Goal: Task Accomplishment & Management: Use online tool/utility

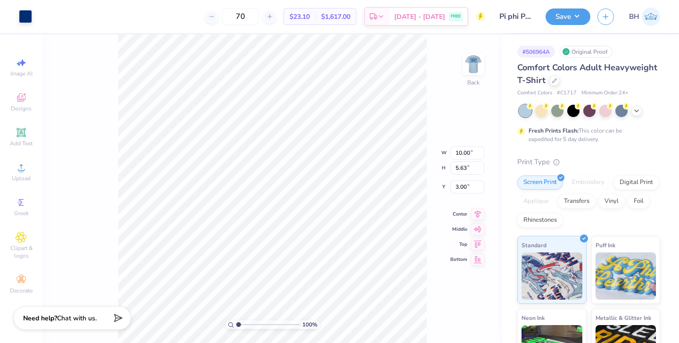
type input "6.06"
type input "3.41"
type input "2.63"
type input "4.44"
type input "2.50"
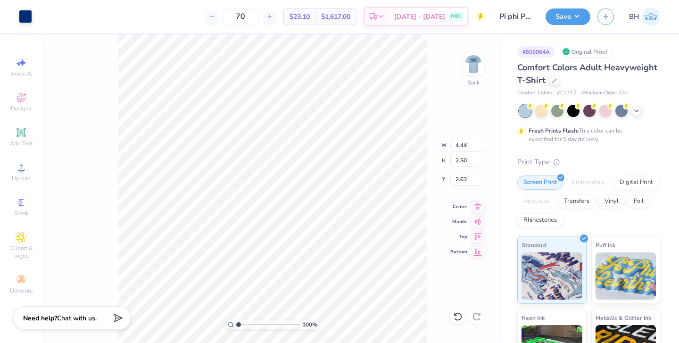
type input "3.00"
click at [480, 59] on img at bounding box center [474, 64] width 38 height 38
type input "9.85"
type input "6.36"
type input "4.28"
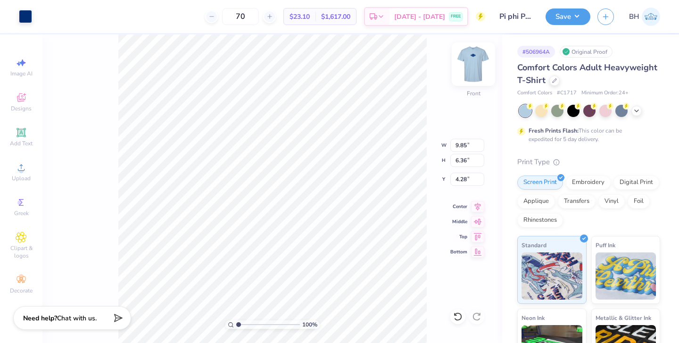
click at [467, 70] on img at bounding box center [474, 64] width 38 height 38
click at [467, 70] on img at bounding box center [473, 64] width 19 height 19
type input "4.32"
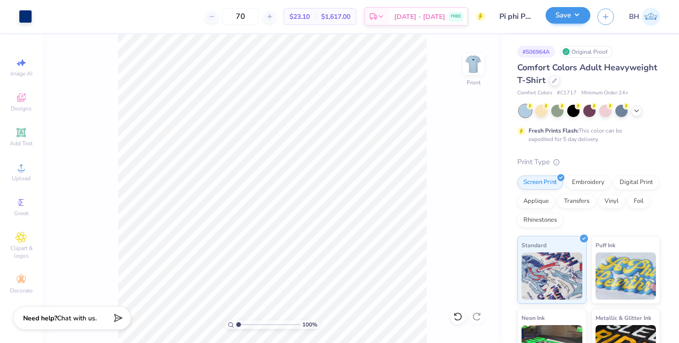
click at [568, 17] on button "Save" at bounding box center [568, 15] width 45 height 17
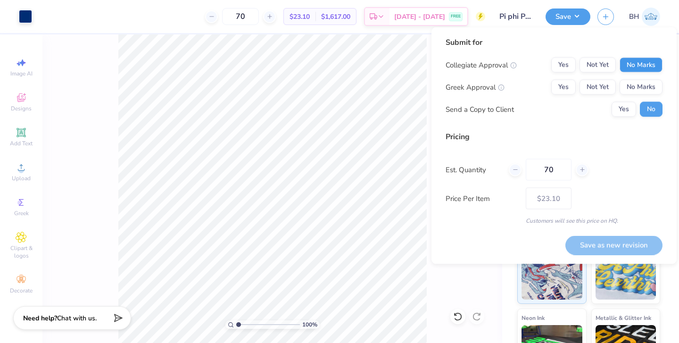
click at [638, 66] on button "No Marks" at bounding box center [641, 65] width 43 height 15
click at [567, 86] on button "Yes" at bounding box center [563, 87] width 25 height 15
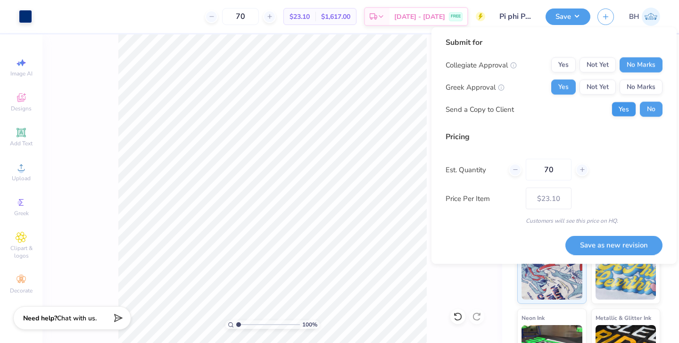
click at [627, 112] on button "Yes" at bounding box center [624, 109] width 25 height 15
click at [572, 242] on button "Save as new revision" at bounding box center [613, 244] width 97 height 19
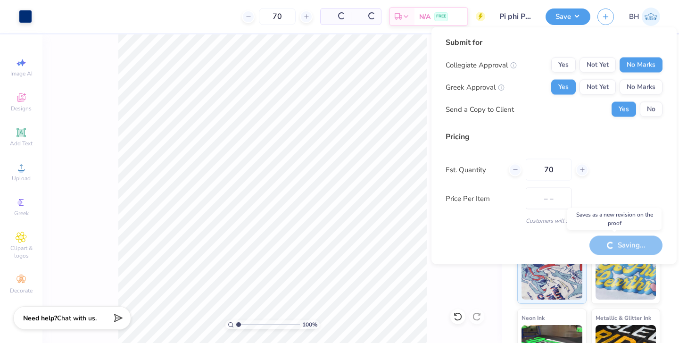
type input "$23.10"
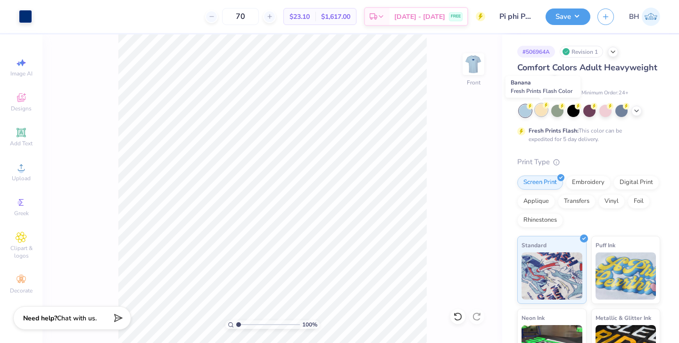
click at [539, 111] on div at bounding box center [541, 110] width 12 height 12
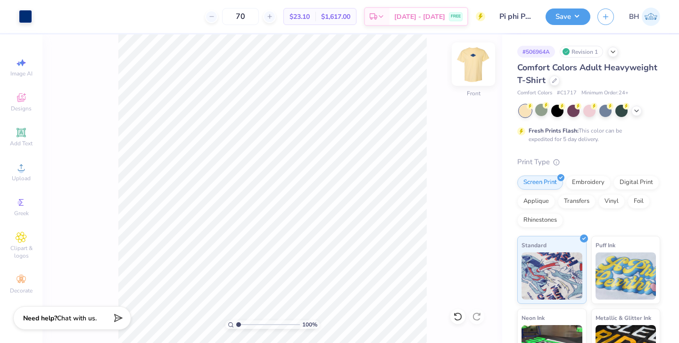
click at [476, 73] on img at bounding box center [474, 64] width 38 height 38
click at [30, 11] on div at bounding box center [25, 15] width 13 height 13
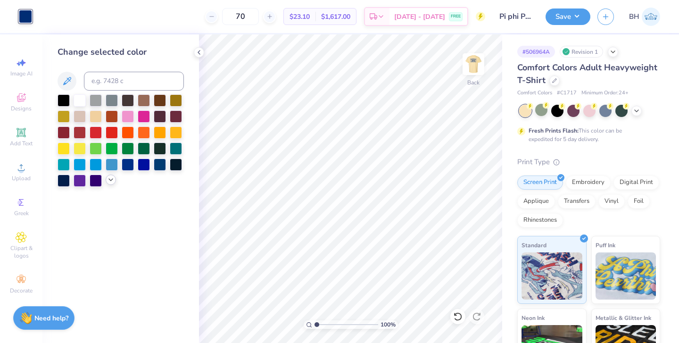
click at [112, 179] on icon at bounding box center [111, 180] width 8 height 8
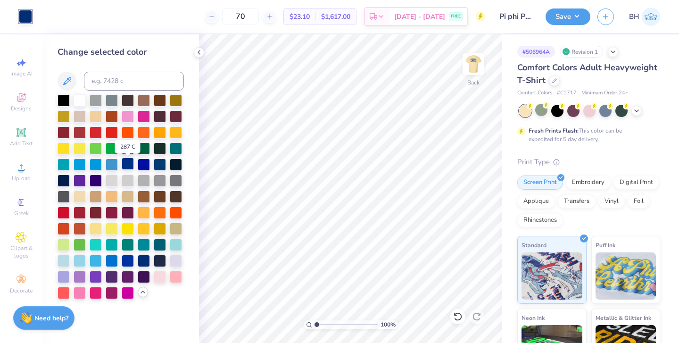
click at [132, 166] on div at bounding box center [128, 163] width 12 height 12
click at [112, 168] on div at bounding box center [112, 163] width 12 height 12
click at [112, 266] on div at bounding box center [112, 260] width 12 height 12
click at [129, 264] on div at bounding box center [128, 260] width 12 height 12
click at [149, 261] on div at bounding box center [144, 260] width 12 height 12
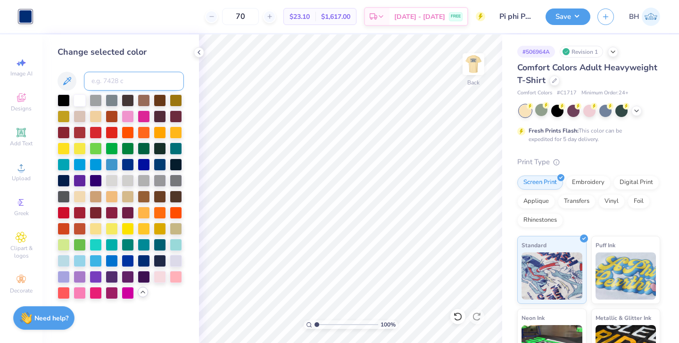
click at [114, 75] on input at bounding box center [134, 81] width 100 height 19
type input "2387 c"
click at [135, 83] on input "2387 c" at bounding box center [134, 81] width 100 height 19
click at [71, 79] on icon at bounding box center [66, 80] width 11 height 11
click at [71, 78] on icon at bounding box center [67, 81] width 8 height 8
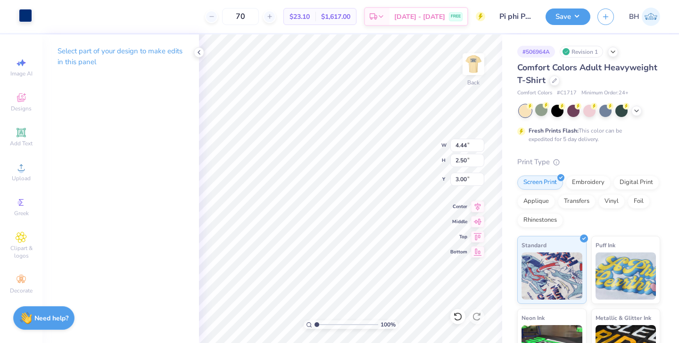
click at [23, 18] on div at bounding box center [25, 15] width 13 height 13
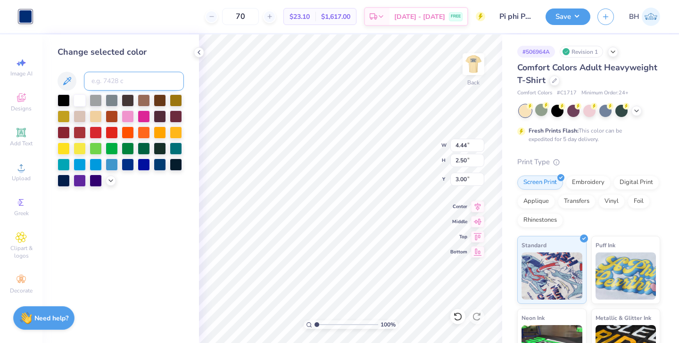
click at [132, 81] on input at bounding box center [134, 81] width 100 height 19
type input "2387 c"
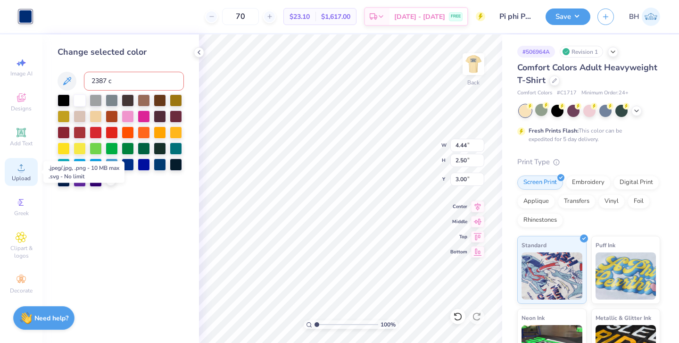
click at [25, 176] on span "Upload" at bounding box center [21, 178] width 19 height 8
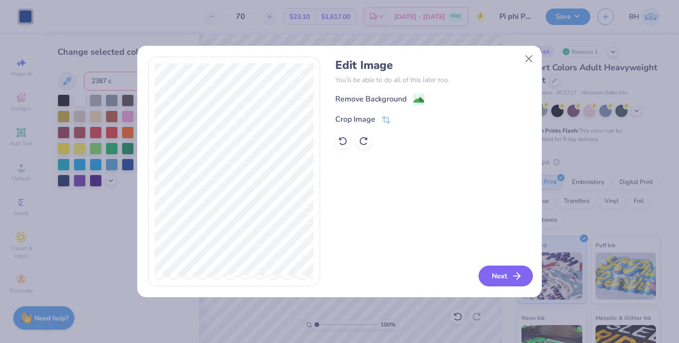
click at [497, 283] on button "Next" at bounding box center [506, 275] width 54 height 21
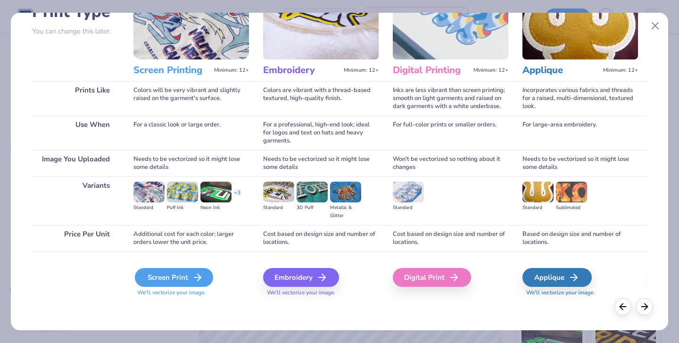
click at [190, 281] on div "Screen Print" at bounding box center [174, 277] width 78 height 19
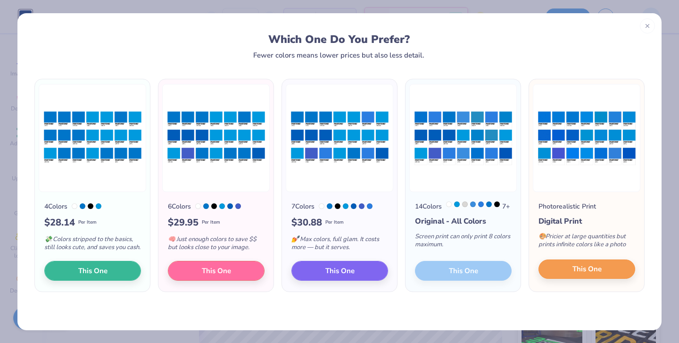
click at [556, 276] on button "This One" at bounding box center [586, 269] width 97 height 20
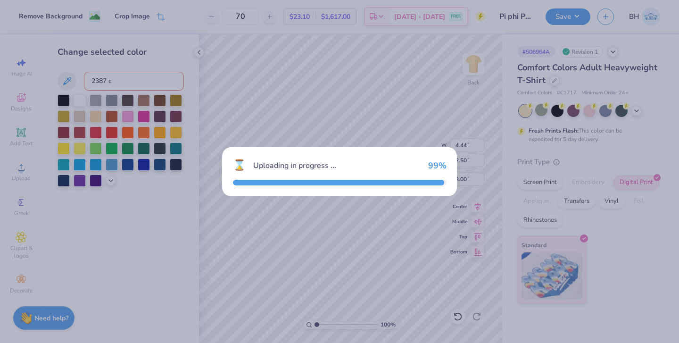
type input "14.17"
type input "7.37"
type input "8.81"
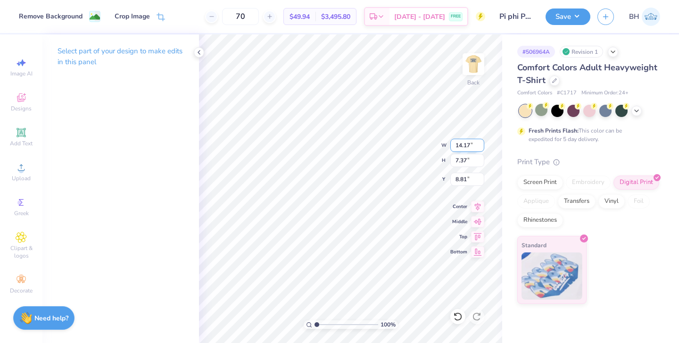
type input "4.44"
type input "2.50"
type input "3.00"
click at [27, 18] on div at bounding box center [25, 15] width 13 height 13
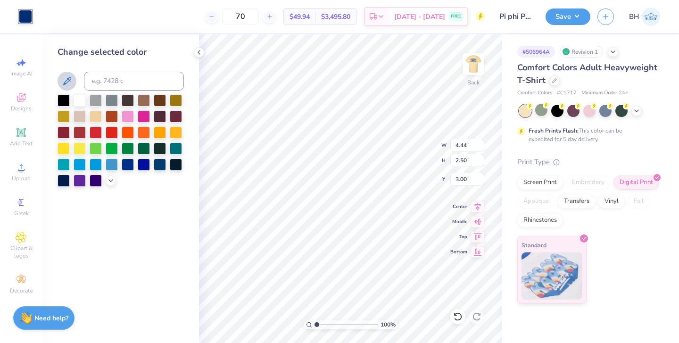
click at [71, 80] on icon at bounding box center [66, 80] width 11 height 11
click at [66, 82] on icon at bounding box center [66, 80] width 11 height 11
click at [68, 82] on icon at bounding box center [67, 81] width 8 height 8
click at [165, 85] on input at bounding box center [134, 81] width 100 height 19
type input "294"
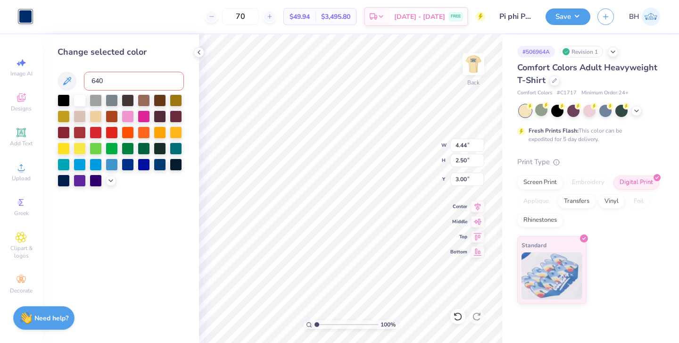
type input "640"
click at [69, 86] on icon at bounding box center [66, 80] width 11 height 11
click at [22, 21] on div at bounding box center [25, 16] width 13 height 13
type input "14.17"
type input "7.37"
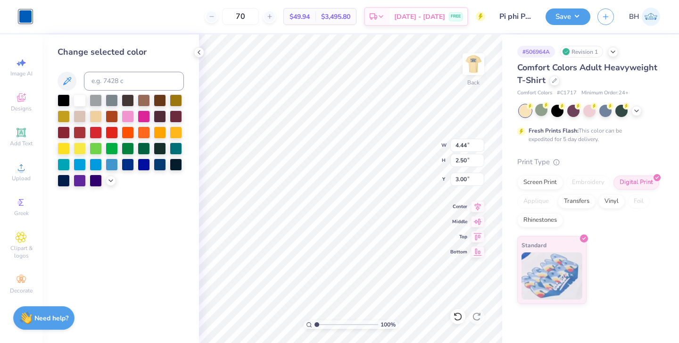
type input "8.81"
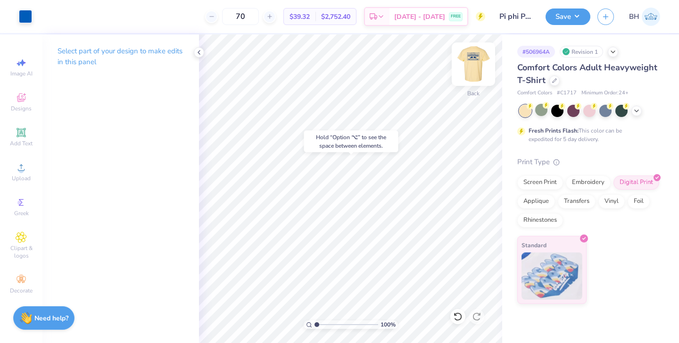
click at [470, 70] on img at bounding box center [474, 64] width 38 height 38
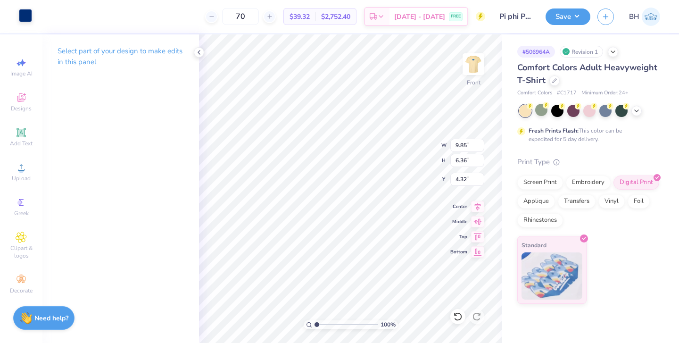
click at [23, 14] on div at bounding box center [25, 15] width 13 height 13
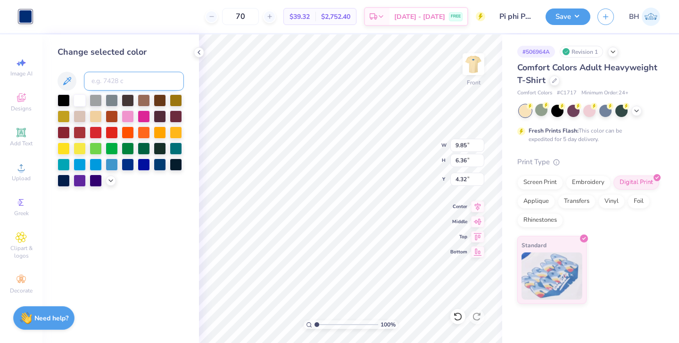
click at [105, 89] on input at bounding box center [134, 81] width 100 height 19
type input "300"
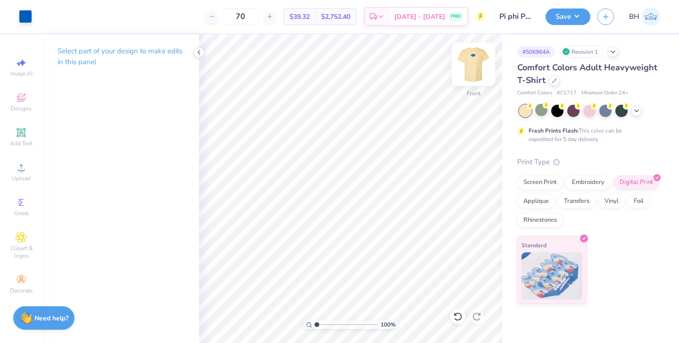
click at [469, 70] on img at bounding box center [474, 64] width 38 height 38
click at [641, 112] on div at bounding box center [636, 110] width 10 height 10
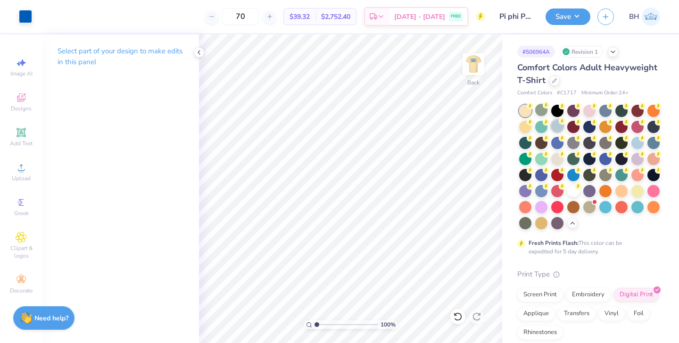
click at [558, 129] on div at bounding box center [557, 126] width 12 height 12
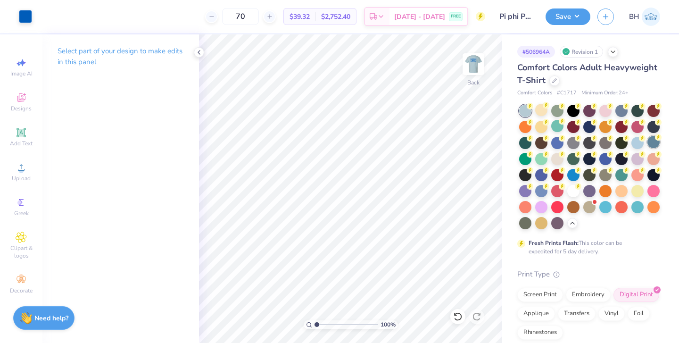
click at [648, 145] on div at bounding box center [653, 142] width 12 height 12
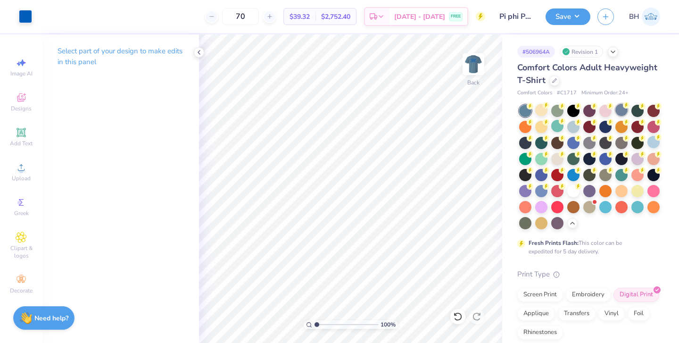
click at [620, 113] on div at bounding box center [621, 110] width 12 height 12
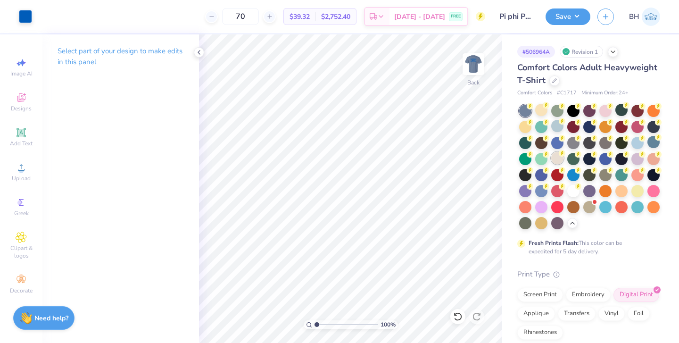
click at [559, 157] on div at bounding box center [557, 158] width 12 height 12
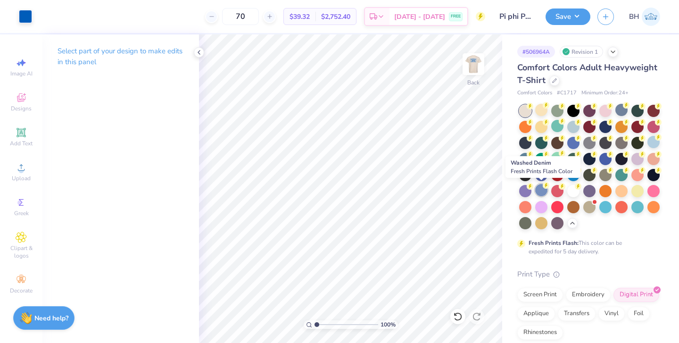
click at [542, 191] on div at bounding box center [541, 190] width 12 height 12
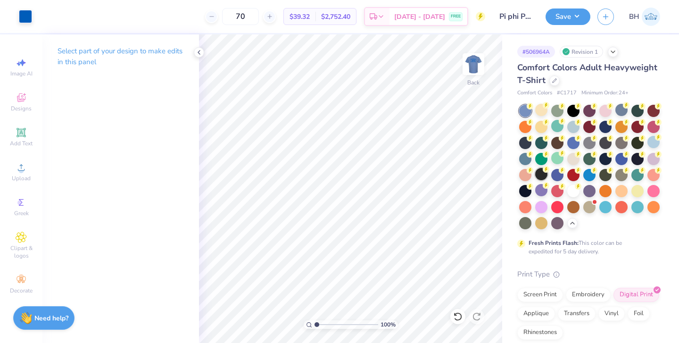
click at [542, 178] on div at bounding box center [541, 174] width 12 height 12
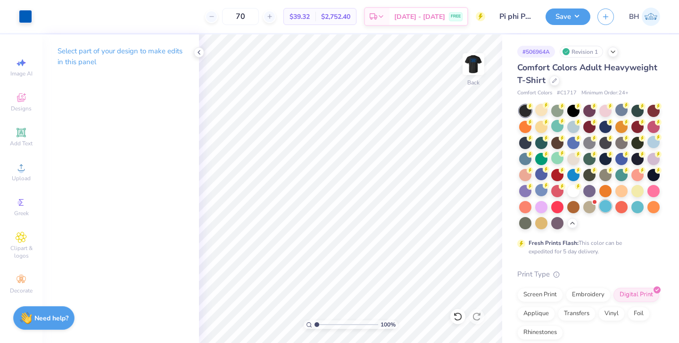
click at [604, 211] on div at bounding box center [605, 206] width 12 height 12
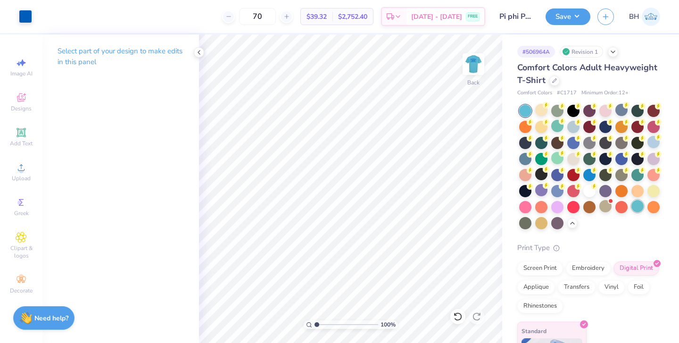
click at [636, 208] on div at bounding box center [637, 206] width 12 height 12
click at [649, 194] on div at bounding box center [653, 190] width 12 height 12
click at [546, 111] on div at bounding box center [541, 110] width 12 height 12
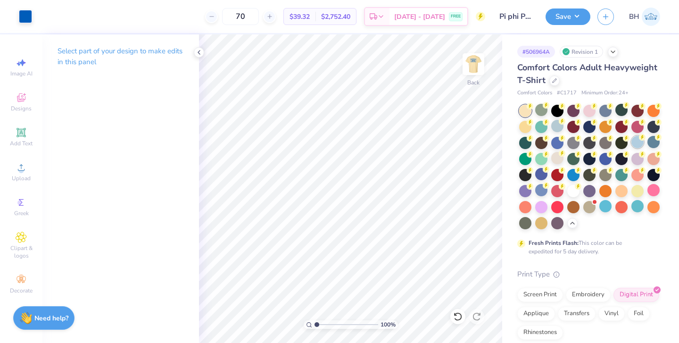
click at [638, 145] on div at bounding box center [637, 142] width 12 height 12
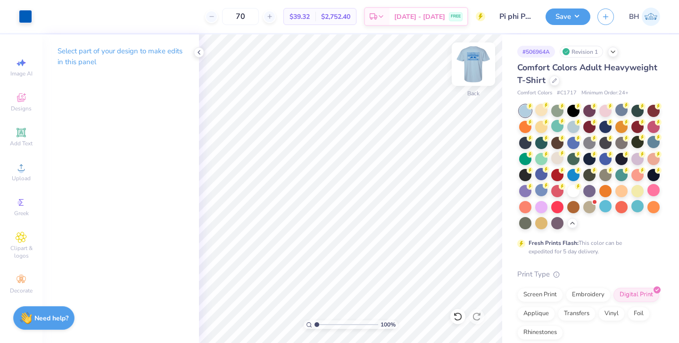
click at [468, 70] on img at bounding box center [474, 64] width 38 height 38
click at [466, 66] on img at bounding box center [474, 64] width 38 height 38
click at [554, 17] on button "Save" at bounding box center [568, 15] width 45 height 17
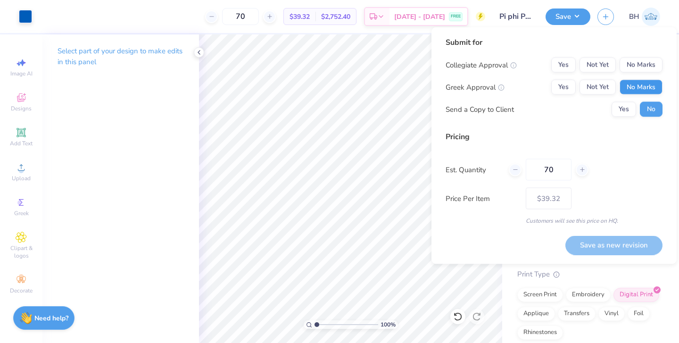
click at [641, 82] on button "No Marks" at bounding box center [641, 87] width 43 height 15
click at [640, 66] on button "No Marks" at bounding box center [641, 65] width 43 height 15
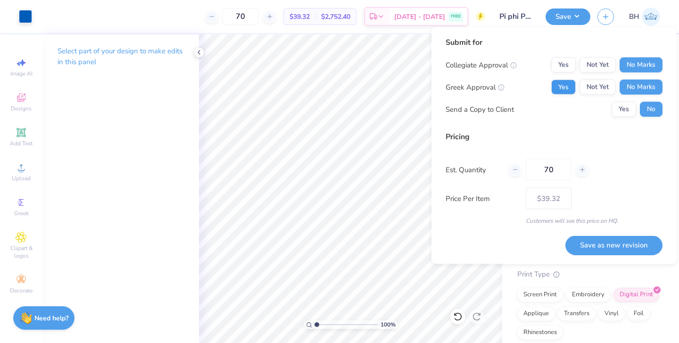
click at [571, 84] on button "Yes" at bounding box center [563, 87] width 25 height 15
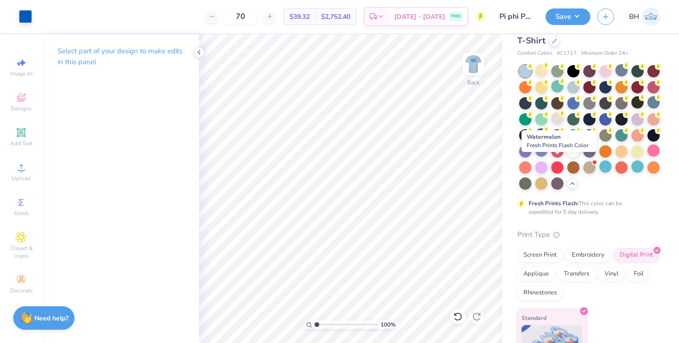
scroll to position [61, 0]
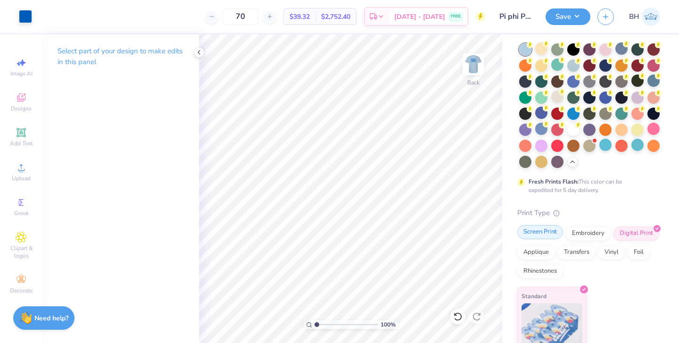
click at [546, 235] on div "Screen Print" at bounding box center [540, 232] width 46 height 14
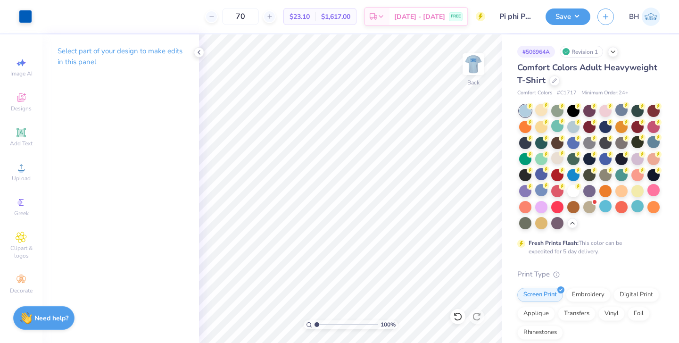
scroll to position [0, 0]
click at [571, 18] on button "Save" at bounding box center [568, 15] width 45 height 17
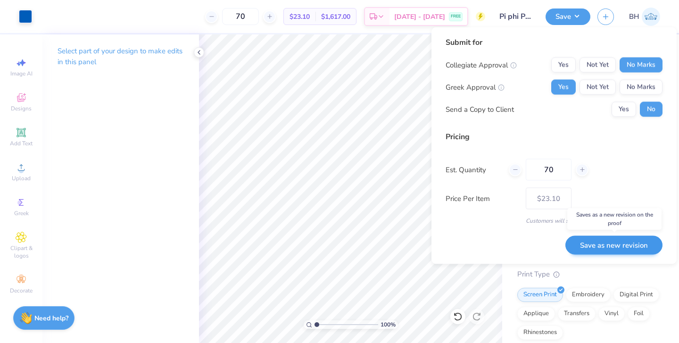
click at [592, 244] on button "Save as new revision" at bounding box center [613, 244] width 97 height 19
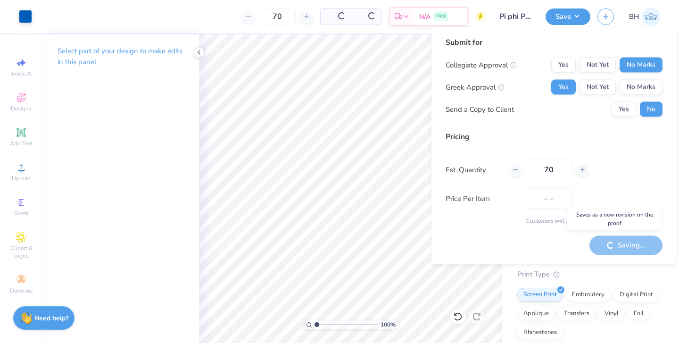
type input "$23.10"
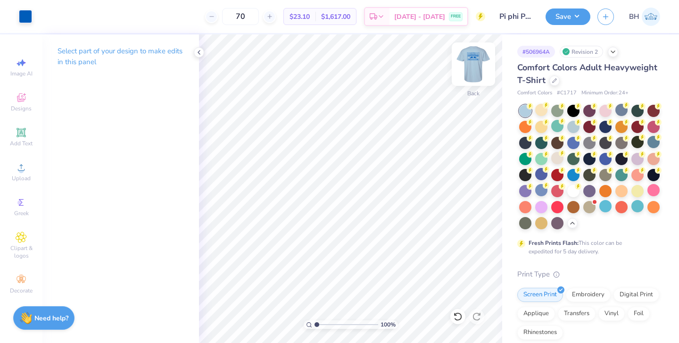
click at [467, 69] on img at bounding box center [474, 64] width 38 height 38
click at [23, 14] on div at bounding box center [25, 15] width 13 height 13
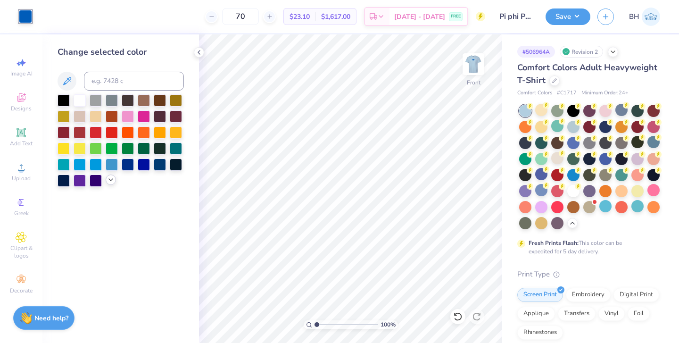
click at [108, 185] on div at bounding box center [111, 179] width 10 height 10
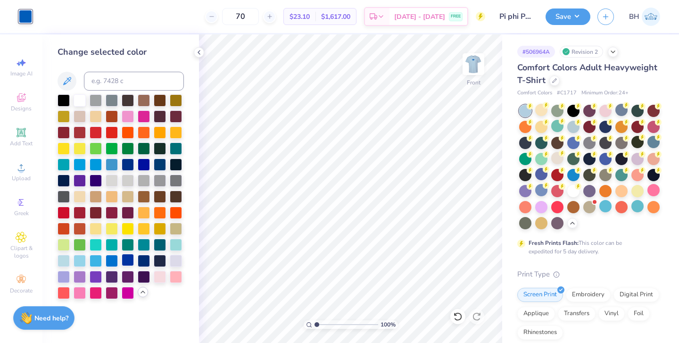
click at [127, 260] on div at bounding box center [128, 260] width 12 height 12
click at [143, 262] on div at bounding box center [144, 260] width 12 height 12
click at [477, 69] on img at bounding box center [474, 64] width 38 height 38
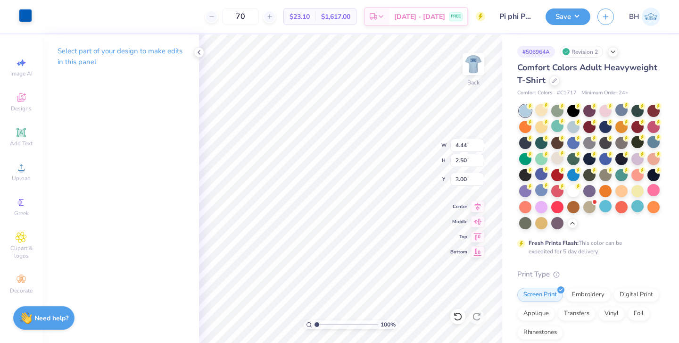
click at [29, 17] on div at bounding box center [25, 15] width 13 height 13
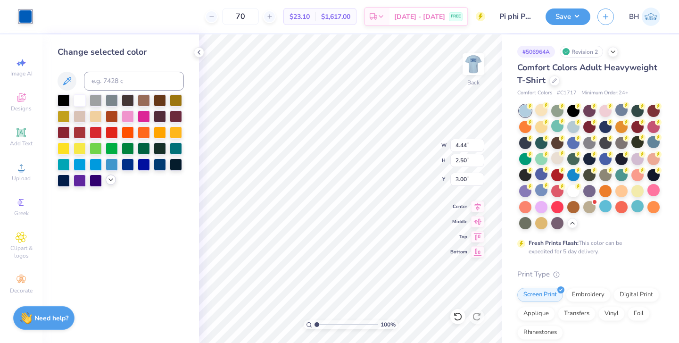
click at [108, 183] on icon at bounding box center [111, 180] width 8 height 8
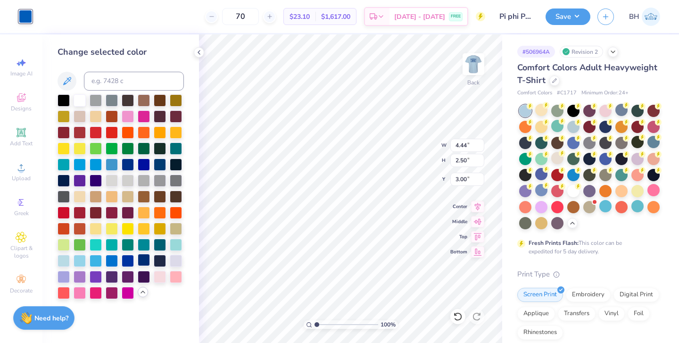
click at [145, 262] on div at bounding box center [144, 260] width 12 height 12
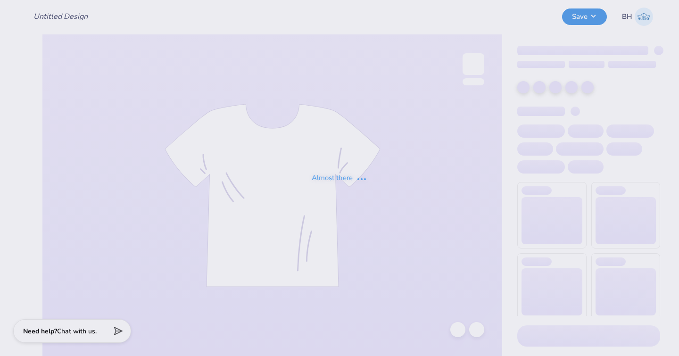
type input "Pi phi Philo 25"
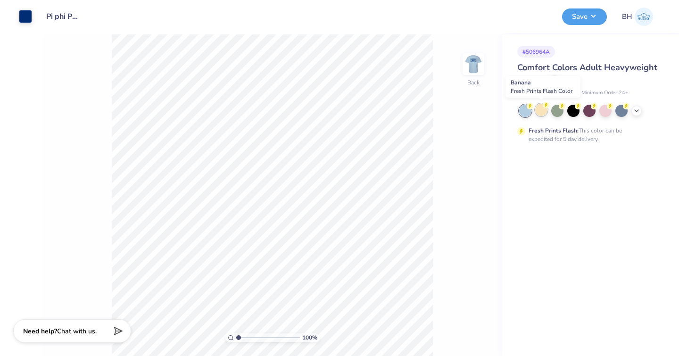
click at [543, 113] on div at bounding box center [541, 110] width 12 height 12
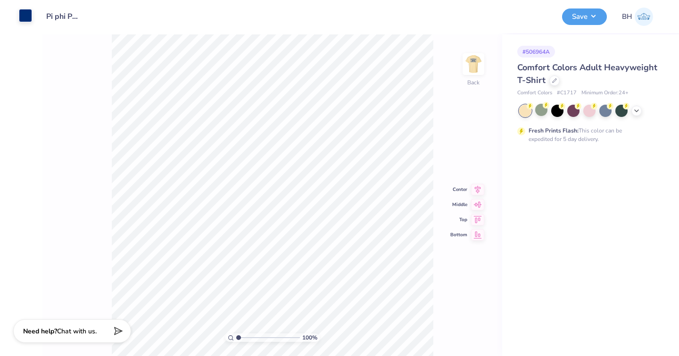
click at [25, 17] on div at bounding box center [25, 15] width 13 height 13
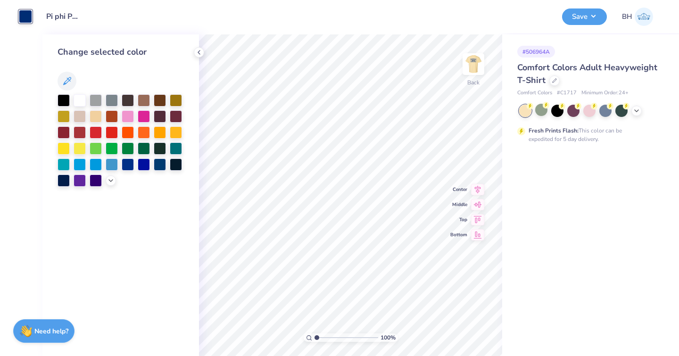
click at [96, 75] on div at bounding box center [121, 81] width 126 height 19
click at [74, 80] on button at bounding box center [67, 81] width 19 height 19
click at [28, 17] on div at bounding box center [25, 16] width 13 height 13
click at [140, 75] on div at bounding box center [121, 81] width 126 height 19
click at [201, 52] on icon at bounding box center [199, 53] width 8 height 8
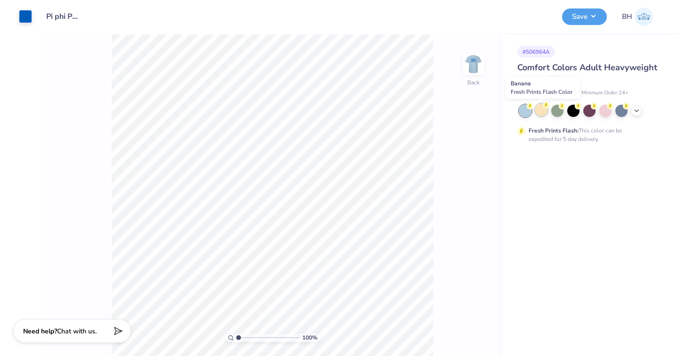
click at [543, 110] on div at bounding box center [541, 110] width 12 height 12
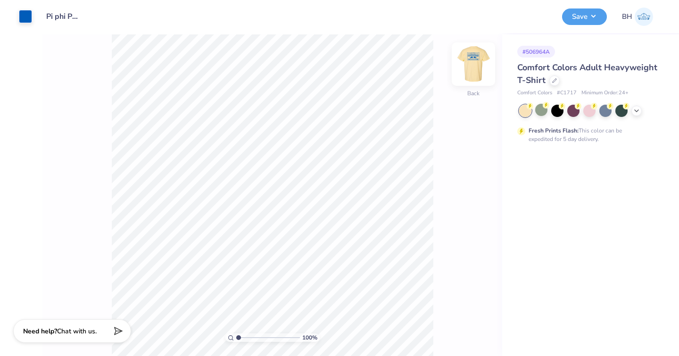
click at [472, 72] on img at bounding box center [474, 64] width 38 height 38
click at [472, 72] on img at bounding box center [473, 64] width 19 height 19
click at [596, 18] on button "Save" at bounding box center [584, 15] width 45 height 17
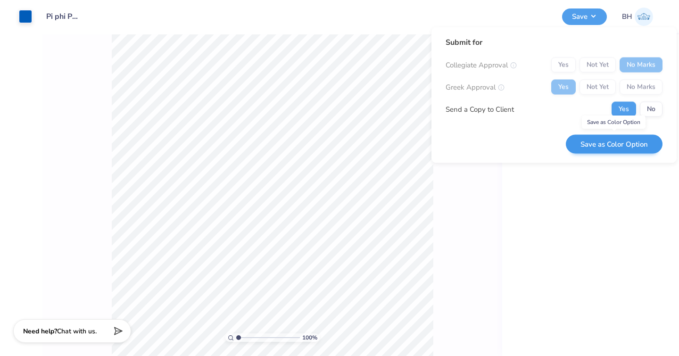
click at [613, 146] on button "Save as Color Option" at bounding box center [614, 143] width 97 height 19
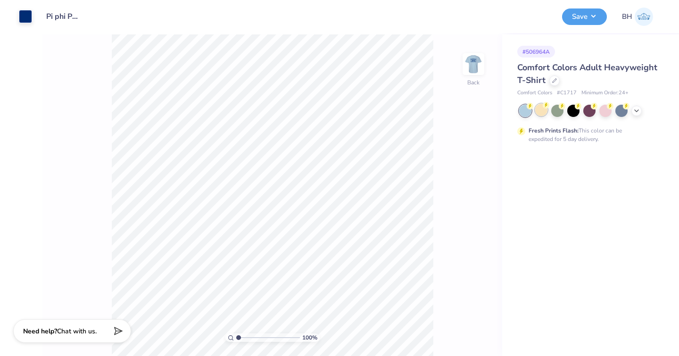
click at [539, 114] on div at bounding box center [541, 110] width 12 height 12
click at [471, 74] on img at bounding box center [474, 64] width 38 height 38
click at [31, 18] on div at bounding box center [25, 15] width 13 height 13
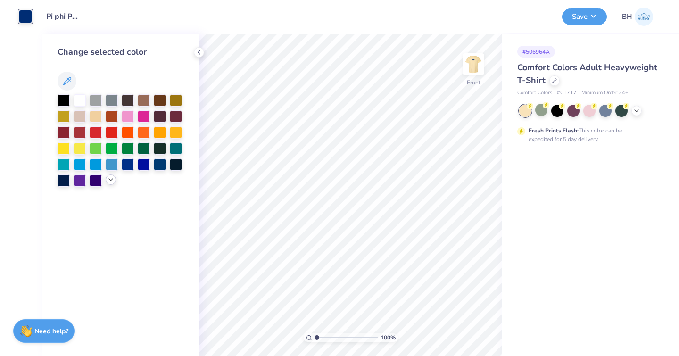
click at [112, 182] on icon at bounding box center [111, 180] width 8 height 8
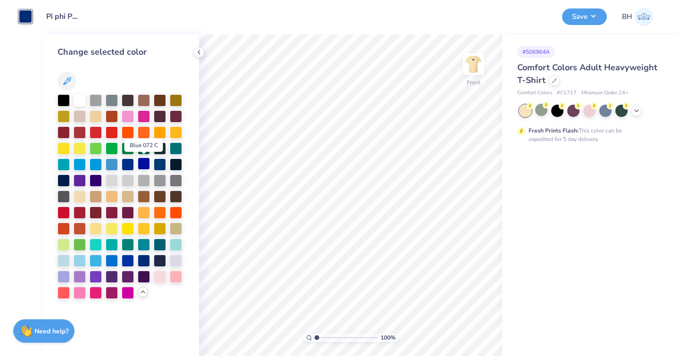
click at [145, 166] on div at bounding box center [144, 163] width 12 height 12
click at [160, 166] on div at bounding box center [160, 163] width 12 height 12
click at [96, 166] on div at bounding box center [96, 163] width 12 height 12
click at [68, 258] on div at bounding box center [64, 260] width 12 height 12
click at [174, 247] on div at bounding box center [176, 244] width 12 height 12
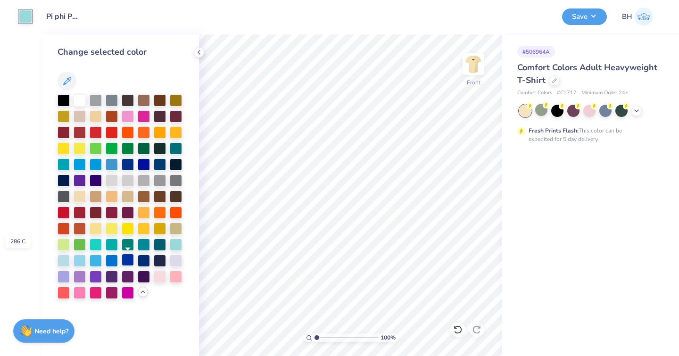
click at [130, 261] on div at bounding box center [128, 260] width 12 height 12
click at [141, 262] on div at bounding box center [144, 260] width 12 height 12
click at [127, 262] on div at bounding box center [128, 260] width 12 height 12
click at [474, 71] on img at bounding box center [474, 64] width 38 height 38
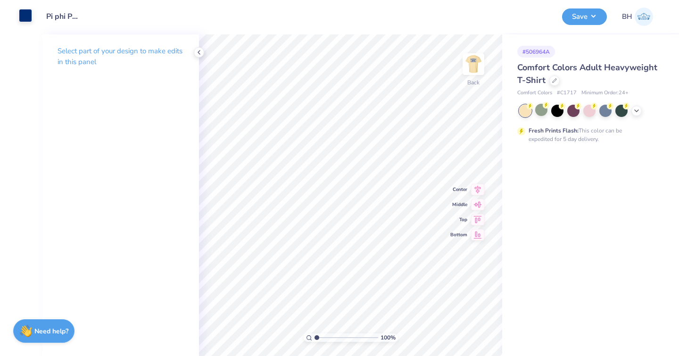
click at [31, 21] on div at bounding box center [25, 15] width 13 height 13
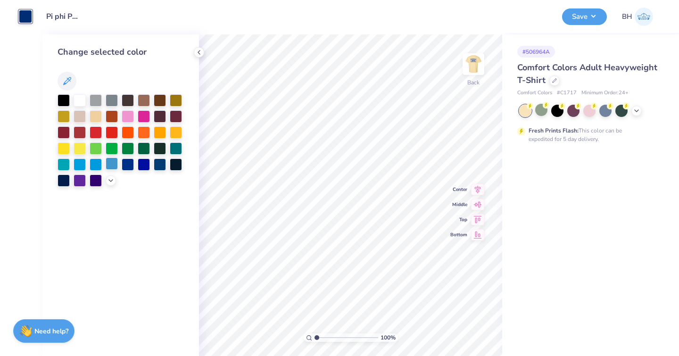
click at [112, 167] on div at bounding box center [112, 163] width 12 height 12
click at [128, 167] on div at bounding box center [128, 163] width 12 height 12
click at [591, 15] on button "Save" at bounding box center [584, 15] width 45 height 17
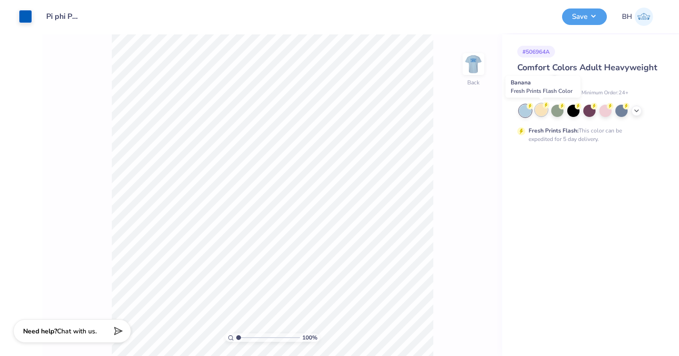
click at [542, 113] on div at bounding box center [541, 110] width 12 height 12
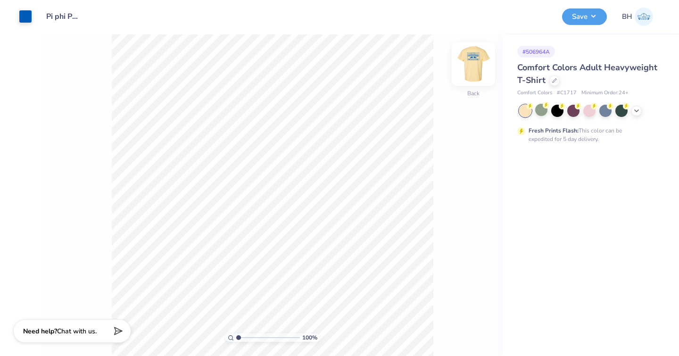
click at [473, 73] on img at bounding box center [474, 64] width 38 height 38
click at [473, 74] on img at bounding box center [474, 64] width 38 height 38
click at [27, 18] on div at bounding box center [25, 15] width 13 height 13
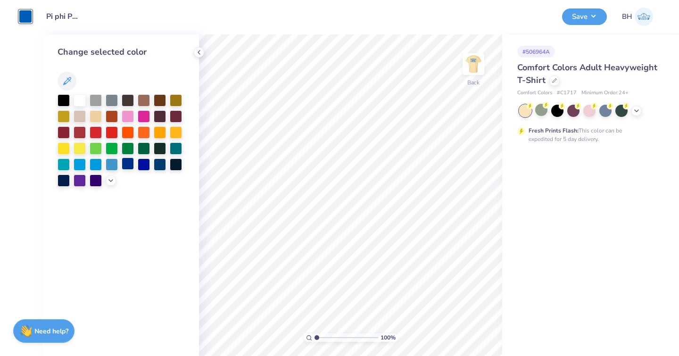
click at [128, 161] on div at bounding box center [128, 163] width 12 height 12
click at [116, 179] on div at bounding box center [121, 140] width 126 height 92
click at [112, 180] on icon at bounding box center [111, 180] width 8 height 8
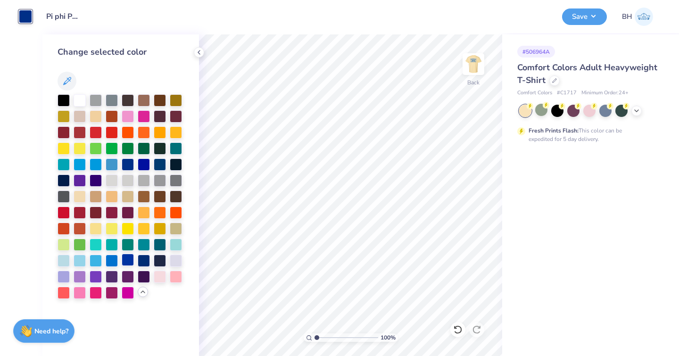
click at [129, 263] on div at bounding box center [128, 260] width 12 height 12
click at [478, 66] on img at bounding box center [474, 64] width 38 height 38
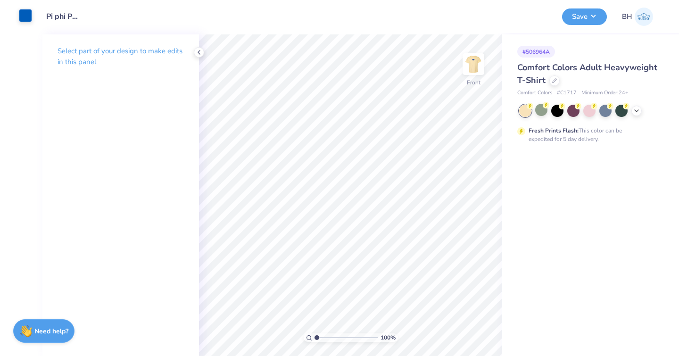
click at [32, 17] on div at bounding box center [25, 15] width 13 height 13
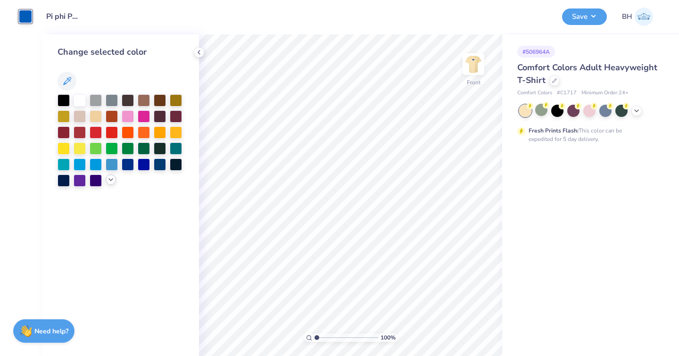
click at [111, 179] on icon at bounding box center [111, 180] width 8 height 8
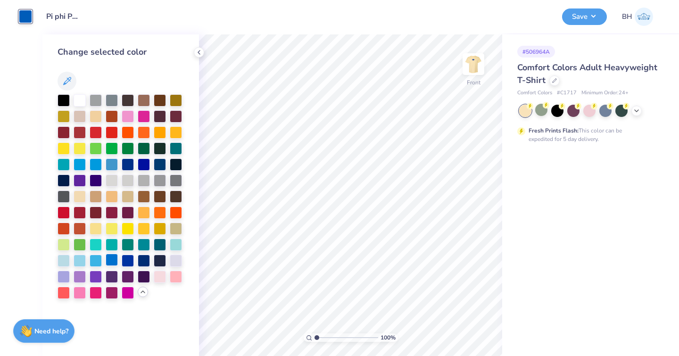
click at [109, 261] on div at bounding box center [112, 260] width 12 height 12
click at [134, 262] on div at bounding box center [128, 260] width 12 height 12
click at [587, 22] on button "Save" at bounding box center [584, 15] width 45 height 17
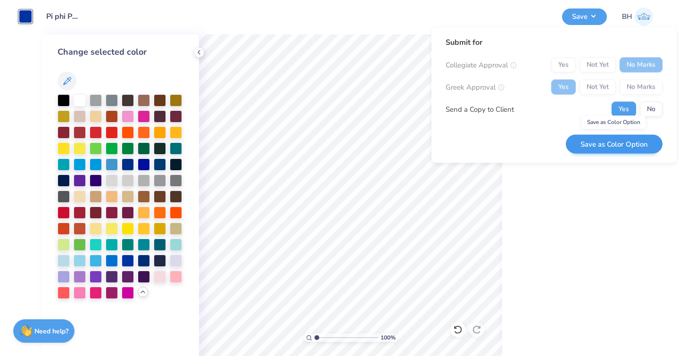
click at [596, 146] on button "Save as Color Option" at bounding box center [614, 143] width 97 height 19
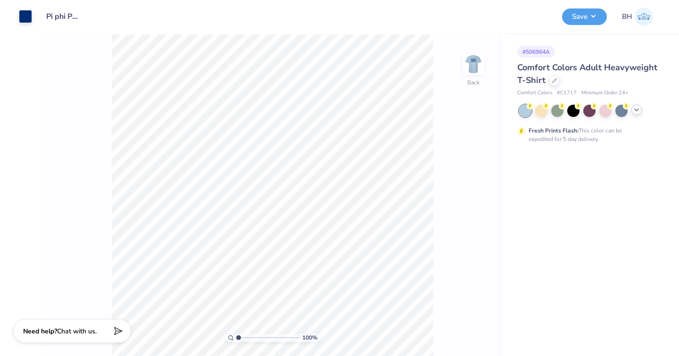
click at [636, 112] on icon at bounding box center [637, 110] width 8 height 8
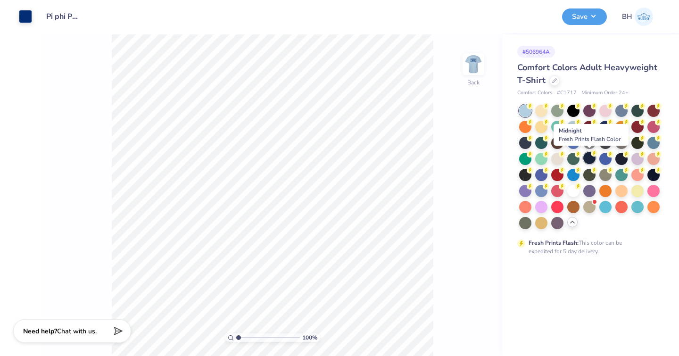
click at [594, 159] on div at bounding box center [589, 158] width 12 height 12
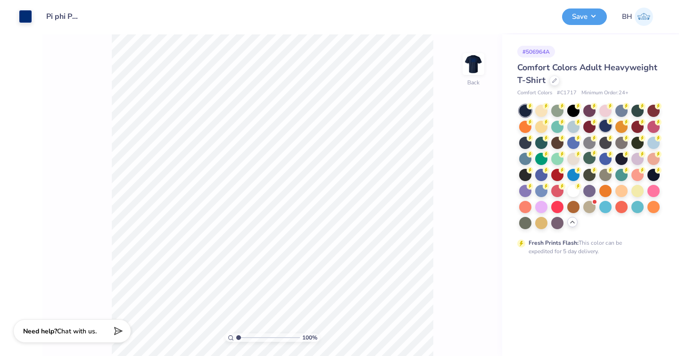
click at [606, 131] on div at bounding box center [605, 126] width 12 height 12
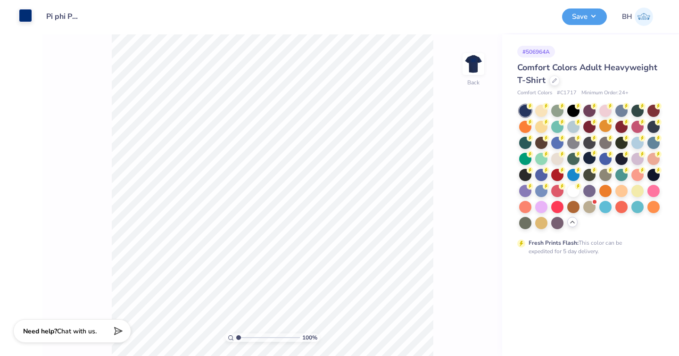
click at [25, 13] on div at bounding box center [25, 15] width 13 height 13
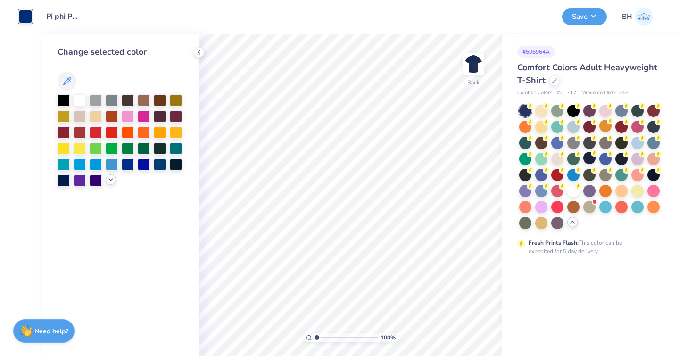
click at [108, 180] on icon at bounding box center [111, 180] width 8 height 8
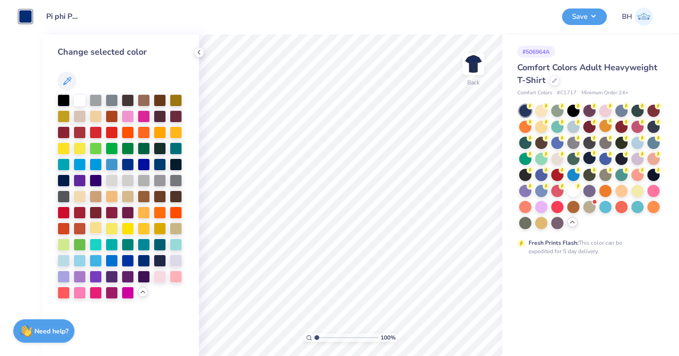
click at [100, 230] on div at bounding box center [96, 228] width 12 height 12
click at [474, 69] on img at bounding box center [474, 64] width 38 height 38
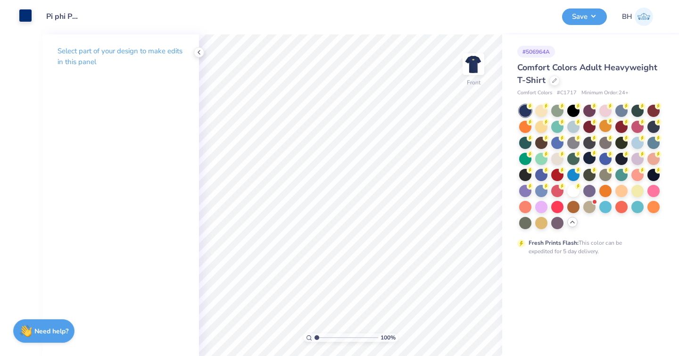
click at [23, 21] on div at bounding box center [25, 15] width 13 height 13
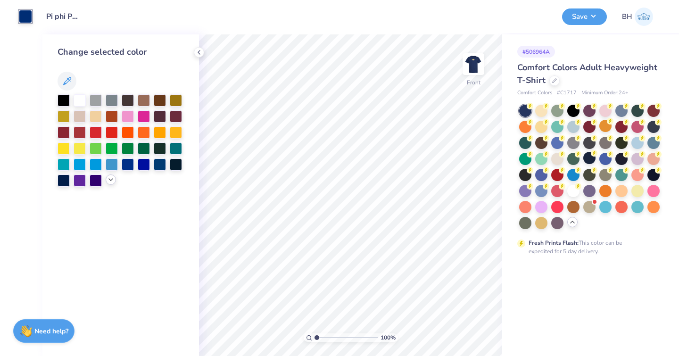
click at [114, 183] on div at bounding box center [111, 179] width 10 height 10
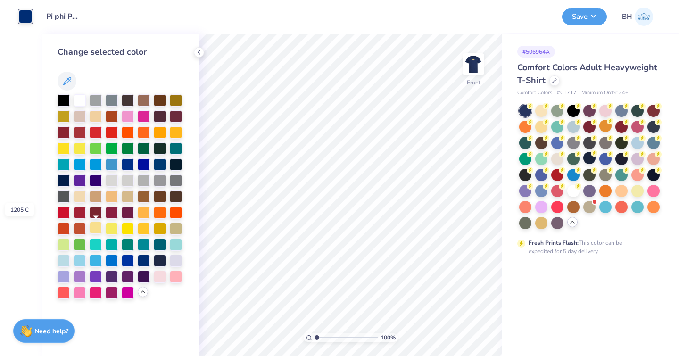
click at [94, 232] on div at bounding box center [96, 228] width 12 height 12
click at [571, 129] on div at bounding box center [573, 126] width 12 height 12
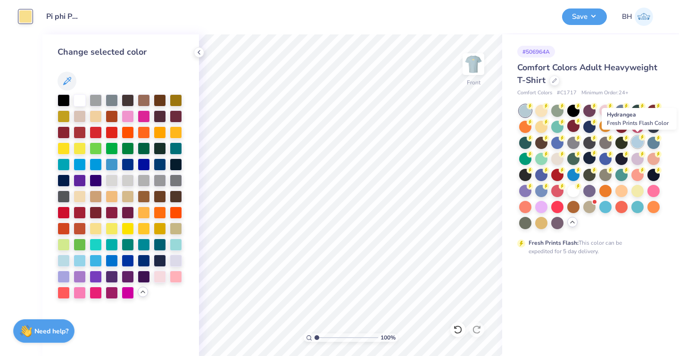
click at [637, 145] on div at bounding box center [637, 142] width 12 height 12
click at [656, 144] on div at bounding box center [653, 142] width 12 height 12
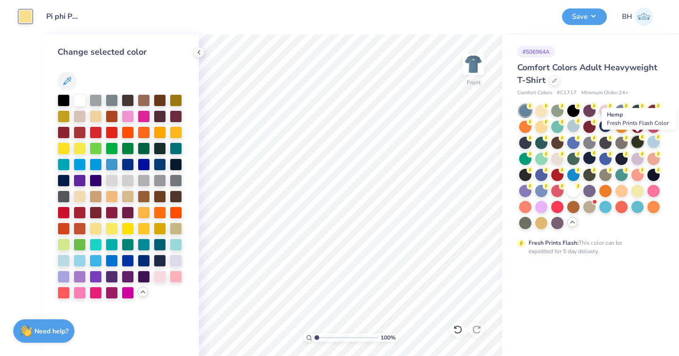
click at [640, 142] on div at bounding box center [637, 142] width 12 height 12
click at [575, 129] on div at bounding box center [573, 126] width 12 height 12
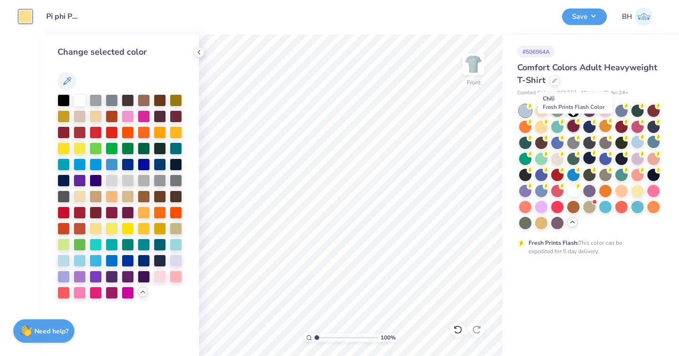
click at [572, 130] on div at bounding box center [573, 126] width 12 height 12
click at [604, 111] on div at bounding box center [605, 110] width 12 height 12
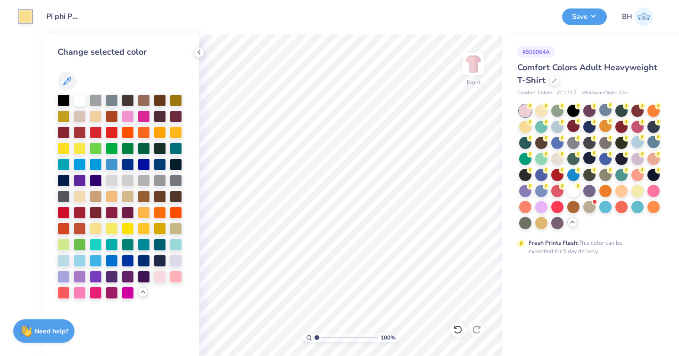
click at [555, 134] on div at bounding box center [589, 167] width 141 height 124
click at [556, 131] on div at bounding box center [557, 126] width 12 height 12
click at [633, 145] on div at bounding box center [637, 142] width 12 height 12
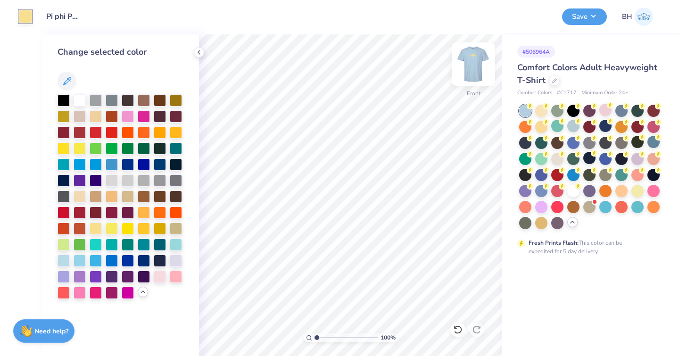
click at [477, 71] on img at bounding box center [474, 64] width 38 height 38
click at [196, 55] on icon at bounding box center [199, 53] width 8 height 8
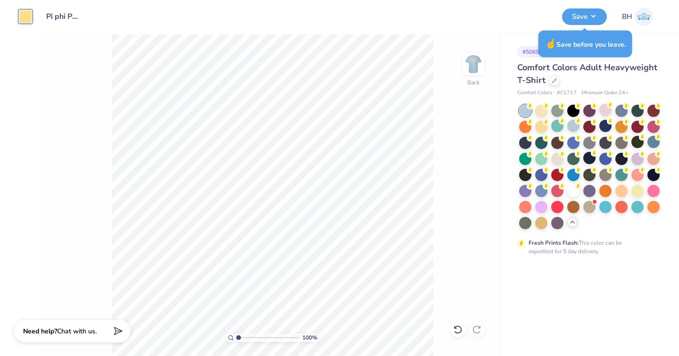
click at [21, 19] on div at bounding box center [25, 16] width 13 height 13
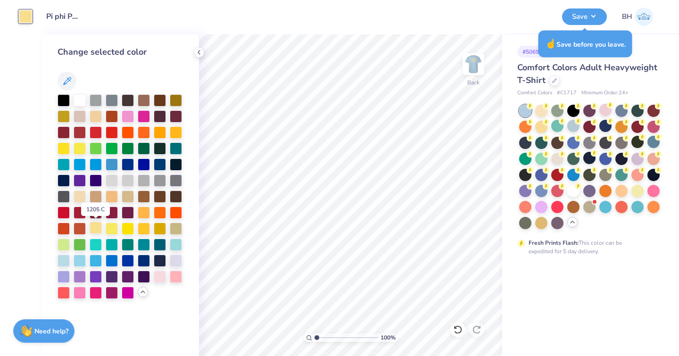
click at [101, 231] on div at bounding box center [96, 228] width 12 height 12
